Goal: Contribute content

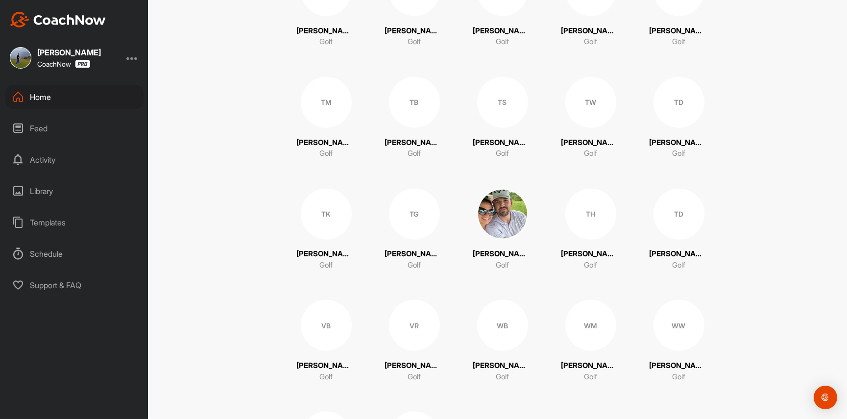
scroll to position [3148, 0]
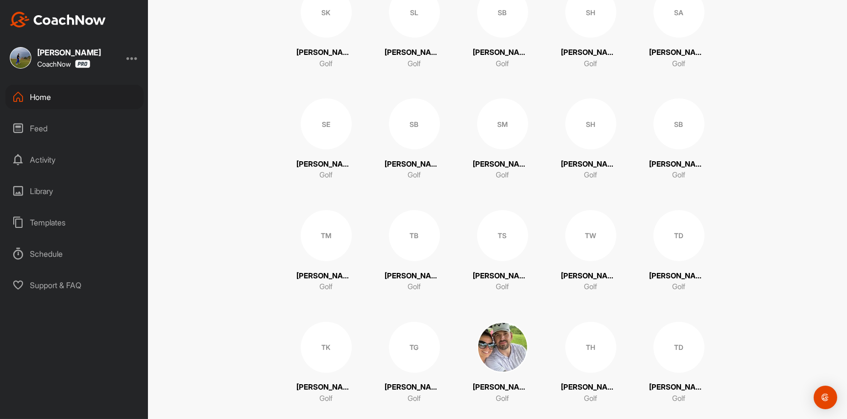
click at [397, 137] on div "SB" at bounding box center [414, 123] width 51 height 51
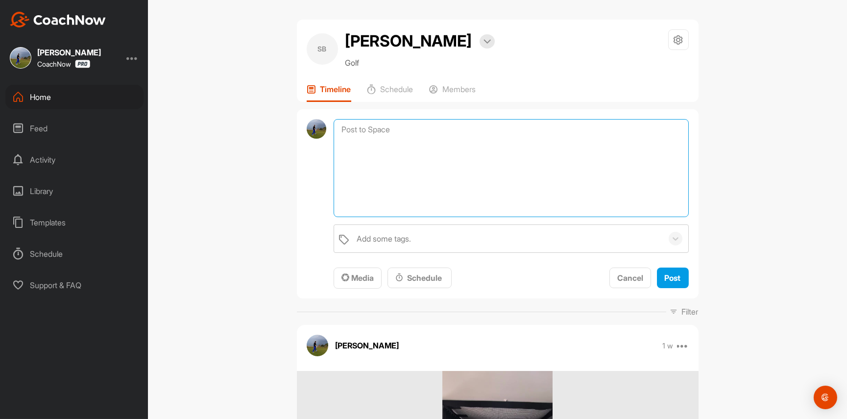
click at [370, 125] on textarea at bounding box center [510, 168] width 355 height 98
type textarea "Yardages - 56 degree - under 75 yards -"
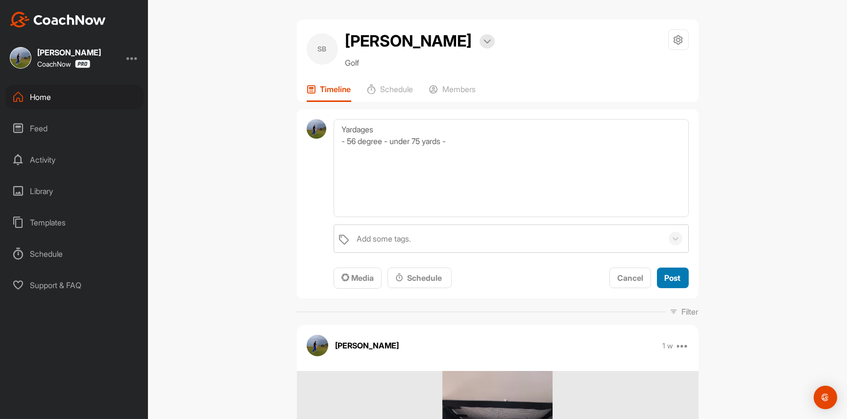
click at [681, 284] on button "Post" at bounding box center [673, 277] width 32 height 21
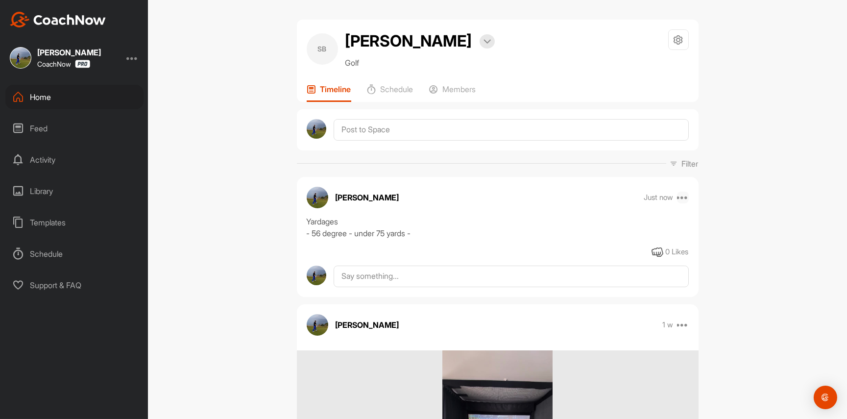
click at [680, 199] on icon at bounding box center [683, 197] width 12 height 12
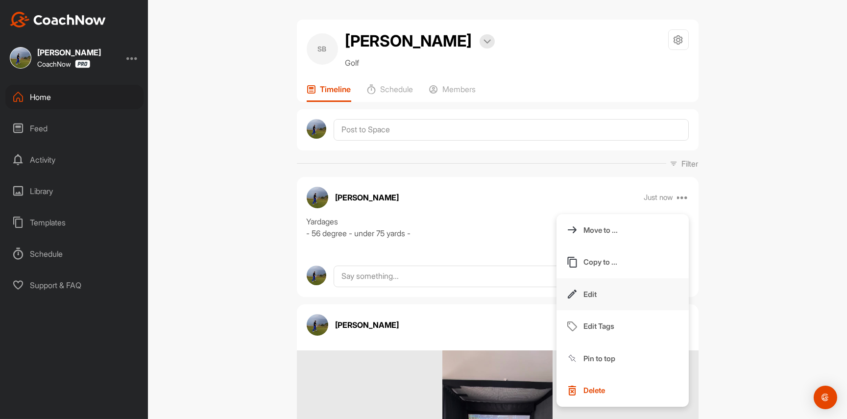
click at [613, 288] on button "Edit" at bounding box center [622, 294] width 132 height 32
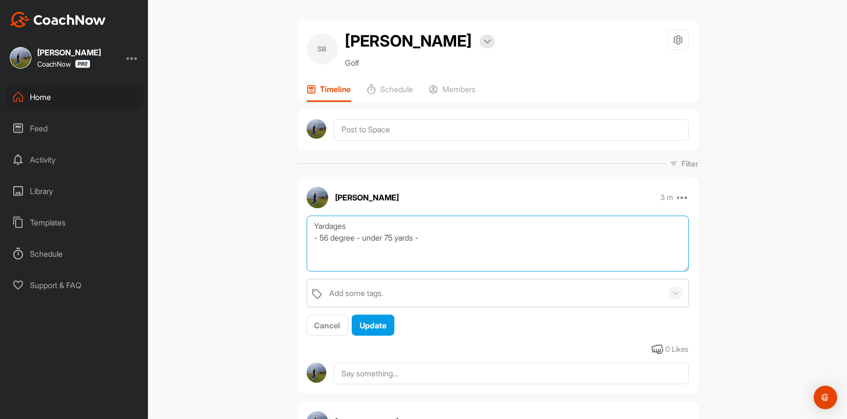
click at [501, 248] on textarea "Yardages - 56 degree - under 75 yards -" at bounding box center [498, 243] width 382 height 56
click at [407, 253] on textarea "Yardages - 56 degree - under 75 yards - GW - 90 yards PW 9 8" at bounding box center [498, 243] width 382 height 56
click at [359, 259] on textarea "Yardages - 56 degree - under 75 yards - GW - 90 yards PW [PHONE_NUMBER] 8 - 120…" at bounding box center [498, 243] width 382 height 56
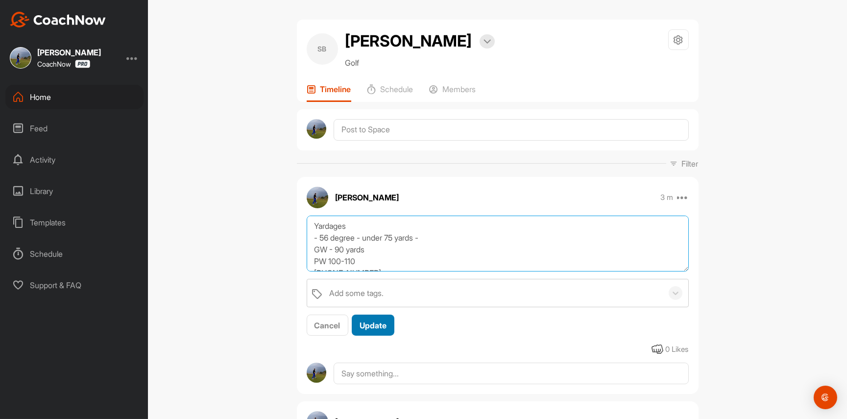
type textarea "Yardages - 56 degree - under 75 yards - GW - 90 yards PW 100-110 [PHONE_NUMBER]…"
click at [371, 318] on button "Update" at bounding box center [373, 324] width 43 height 21
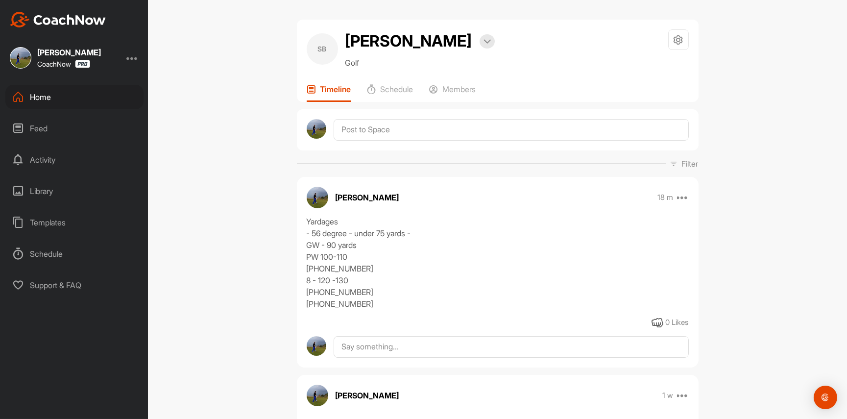
click at [676, 200] on div "18 m Move to ... Copy to ... Edit Edit Tags Pin to top Delete" at bounding box center [672, 197] width 31 height 12
click at [676, 198] on div "18 m Move to ... Copy to ... Edit Edit Tags Pin to top Delete" at bounding box center [672, 197] width 31 height 12
click at [681, 194] on icon at bounding box center [683, 197] width 12 height 12
click at [607, 302] on button "Edit" at bounding box center [622, 294] width 132 height 32
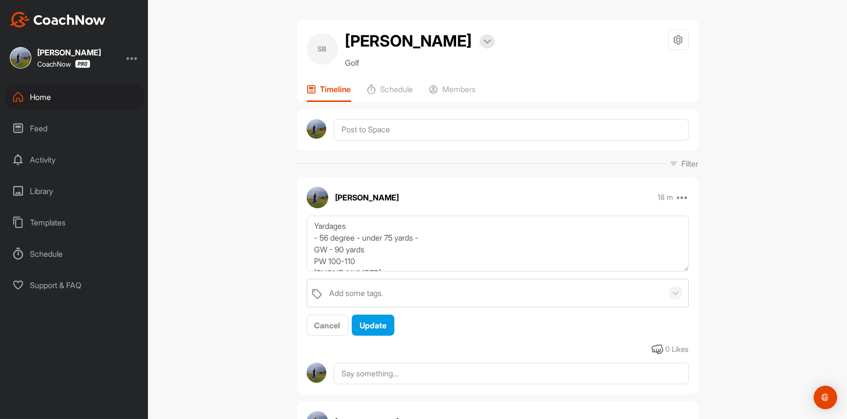
scroll to position [47, 0]
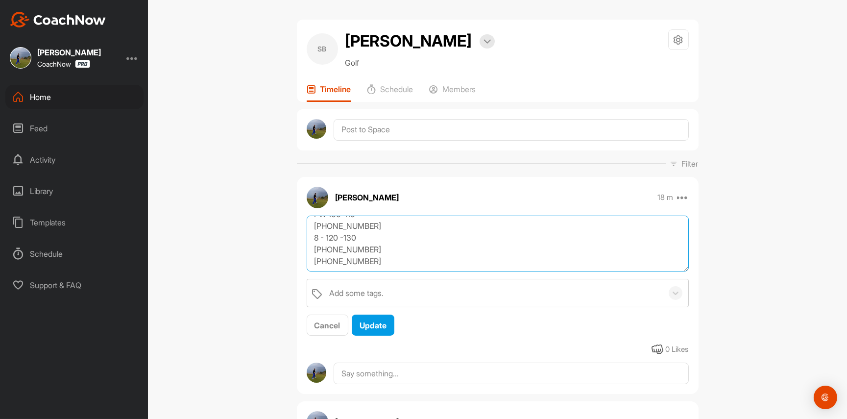
click at [446, 256] on textarea "Yardages - 56 degree - under 75 yards - GW - 90 yards PW 100-110 [PHONE_NUMBER]…" at bounding box center [498, 243] width 382 height 56
type textarea "Yardages - 56 degree - under 75 yards - GW - 90 yards PW 100-110 [PHONE_NUMBER]…"
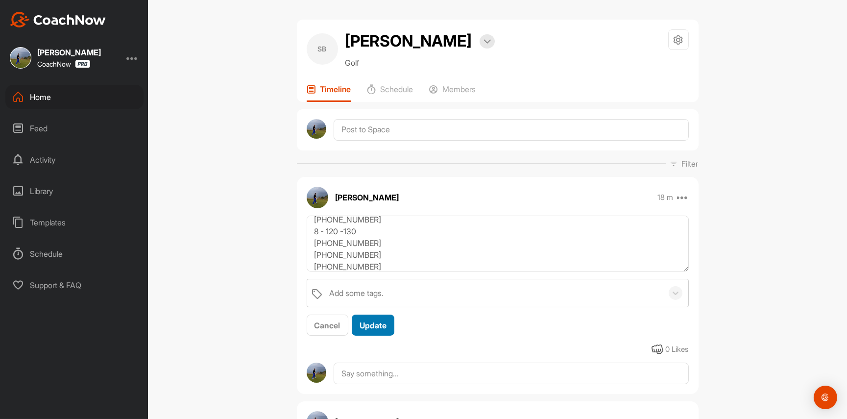
click at [374, 326] on span "Update" at bounding box center [372, 325] width 27 height 10
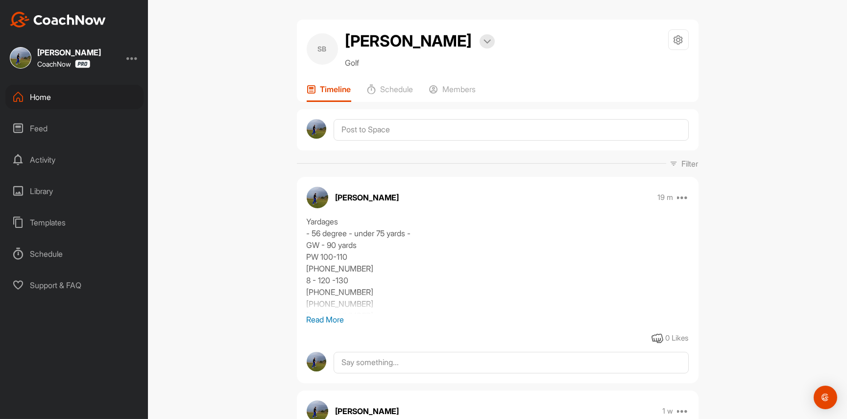
scroll to position [89, 0]
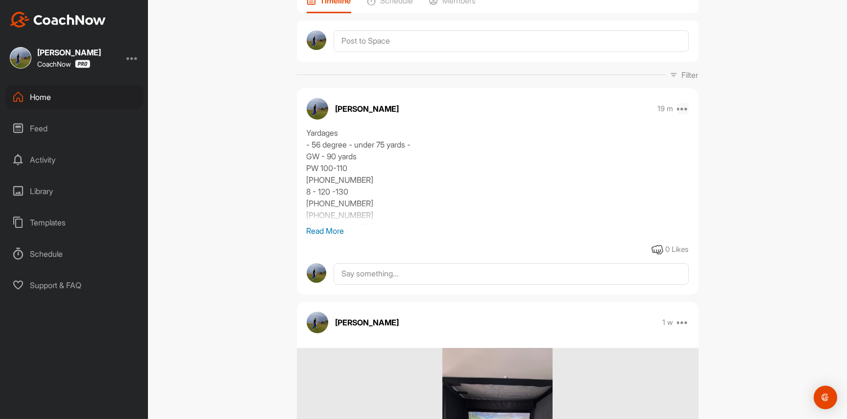
click at [681, 110] on icon at bounding box center [683, 109] width 12 height 12
click at [614, 202] on button "Edit" at bounding box center [622, 206] width 132 height 32
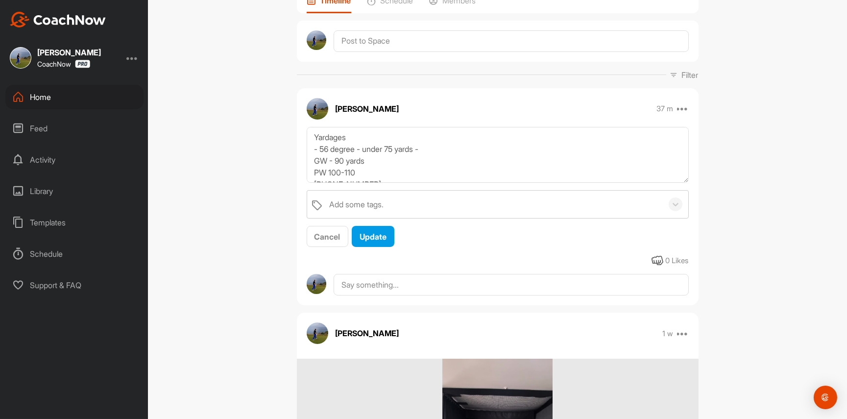
scroll to position [59, 0]
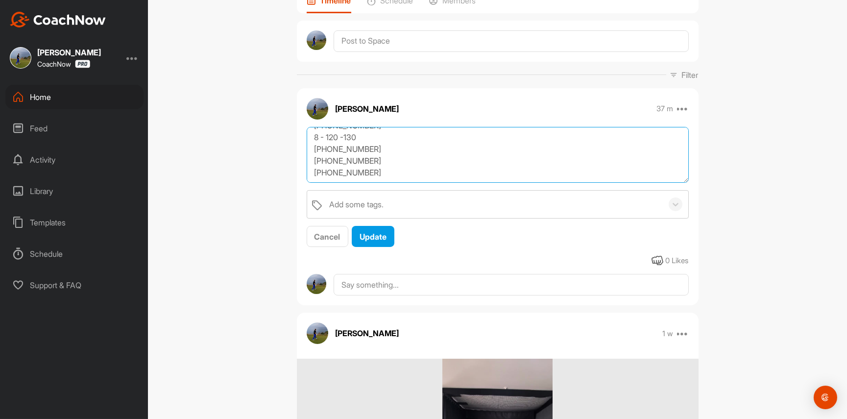
click at [416, 167] on textarea "Yardages - 56 degree - under 75 yards - GW - 90 yards PW 100-110 [PHONE_NUMBER]…" at bounding box center [498, 155] width 382 height 56
type textarea "Yardages - 56 degree - under 75 yards - GW - 90 yards PW 100-110 [PHONE_NUMBER]…"
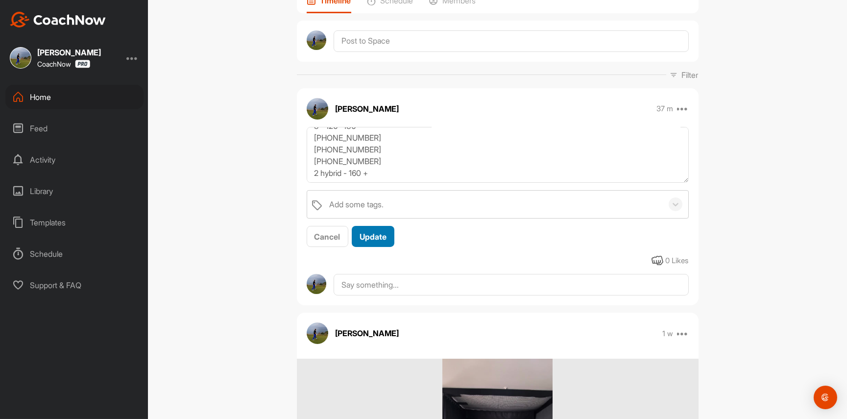
click at [384, 238] on span "Update" at bounding box center [372, 237] width 27 height 10
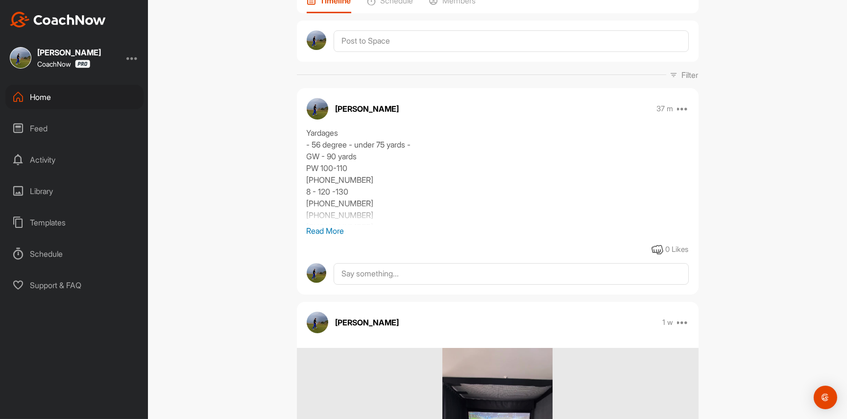
click at [324, 231] on p "Read More" at bounding box center [498, 231] width 382 height 12
